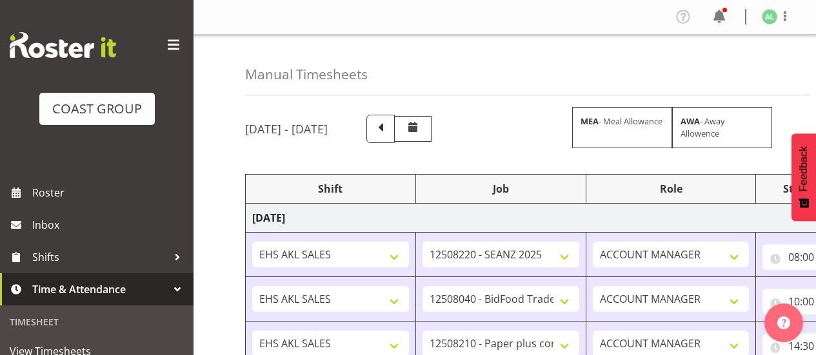
select select "10251"
select select "9033"
select select "10243"
select select "9932"
select select "9033"
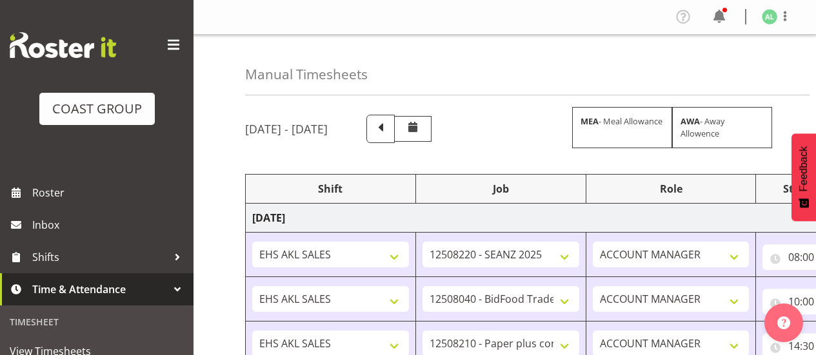
select select "10251"
select select "8653"
select select "10251"
select select "9033"
select select "9932"
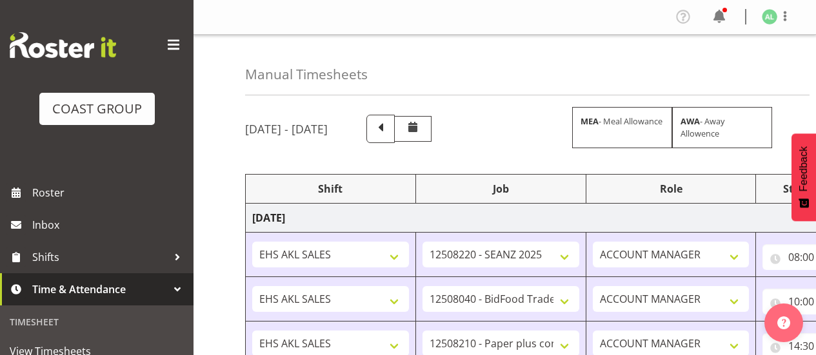
select select "9033"
select select "9932"
select select "10251"
select select "10243"
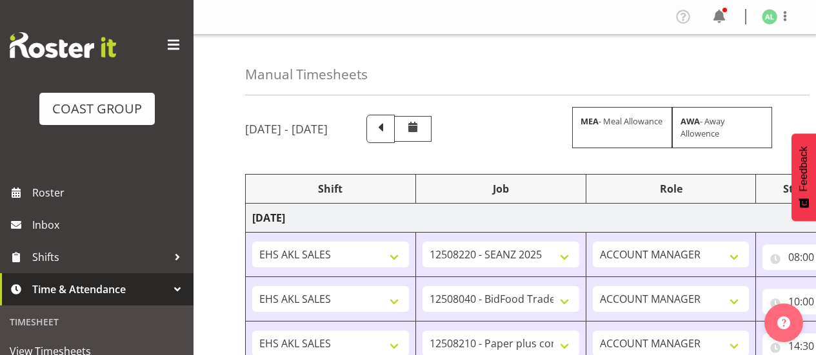
select select "9033"
select select "10268"
select select "9033"
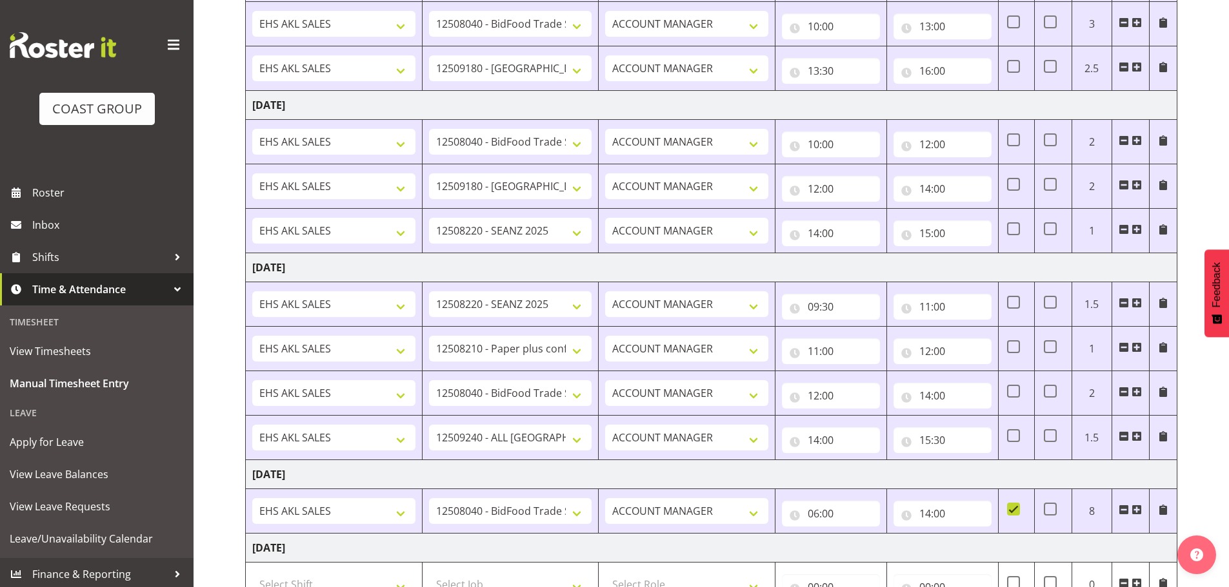
scroll to position [747, 0]
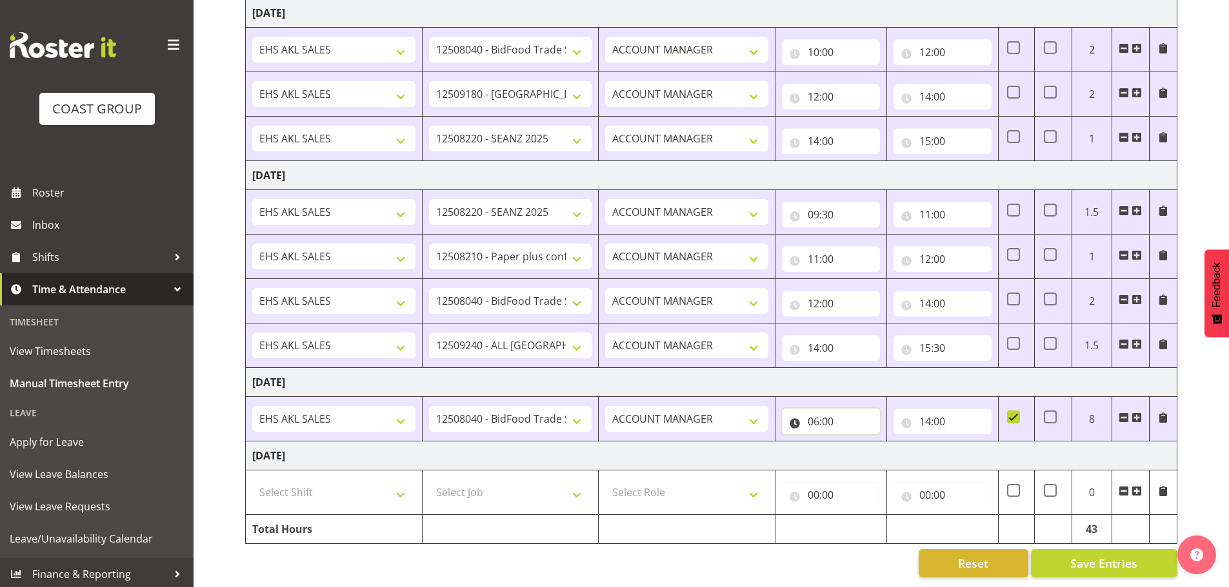
click at [815, 355] on input "06:00" at bounding box center [831, 422] width 98 height 26
click at [815, 355] on select "00 01 02 03 04 05 06 07 08 09 10 11 12 13 14 15 16 17 18 19 20 21 22 23 24 25 2…" at bounding box center [903, 455] width 29 height 26
select select "30"
click at [815, 355] on select "00 01 02 03 04 05 06 07 08 09 10 11 12 13 14 15 16 17 18 19 20 21 22 23 24 25 2…" at bounding box center [903, 455] width 29 height 26
type input "06:30"
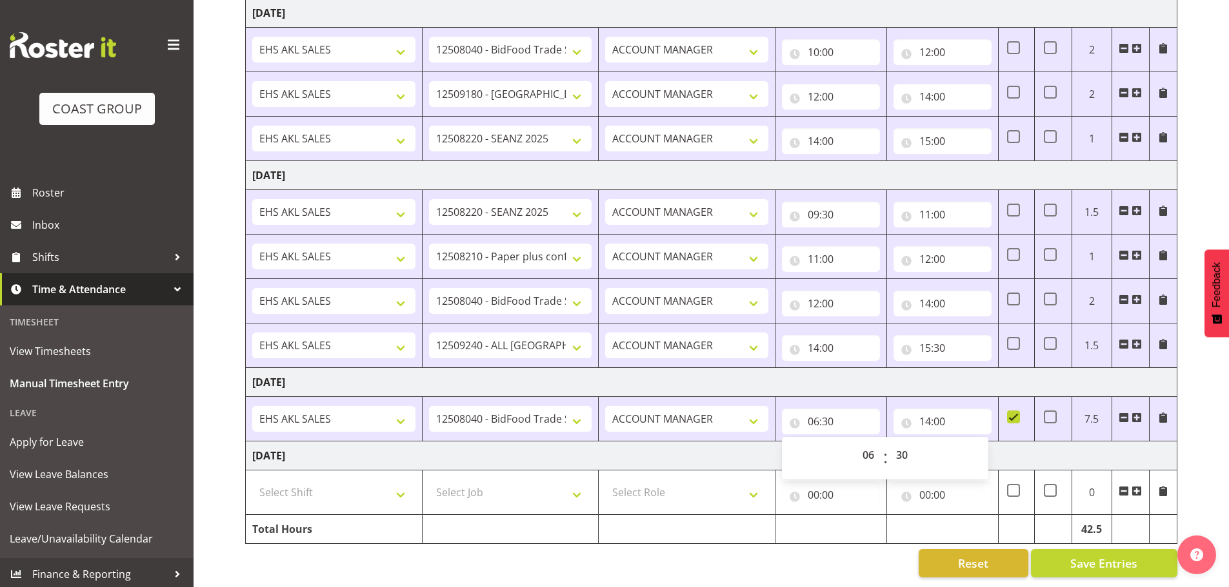
click at [733, 355] on td "[DATE]" at bounding box center [711, 456] width 931 height 29
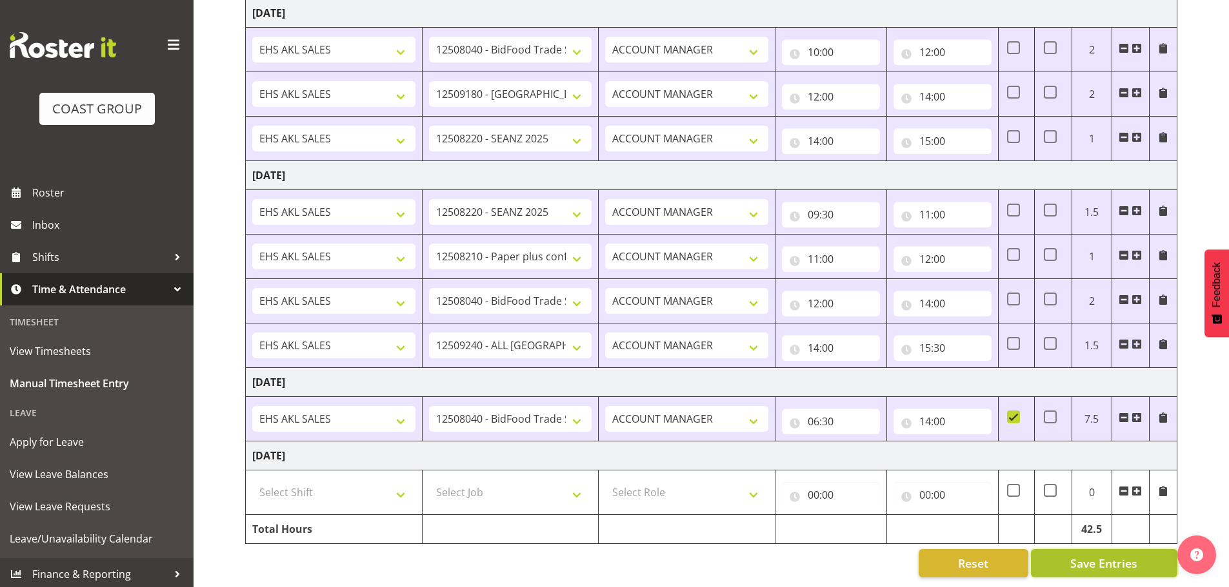
click at [815, 355] on span "Save Entries" at bounding box center [1103, 563] width 67 height 17
